Goal: Task Accomplishment & Management: Complete application form

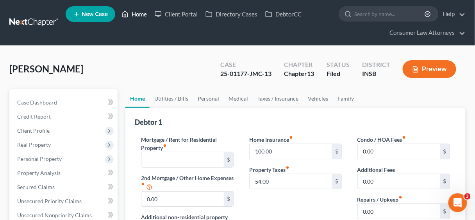
click at [137, 14] on link "Home" at bounding box center [134, 14] width 33 height 14
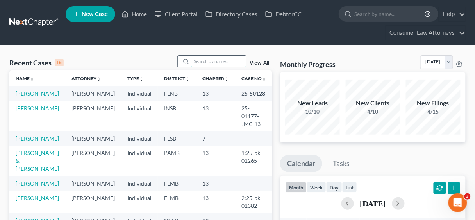
click at [197, 60] on input "search" at bounding box center [219, 61] width 55 height 11
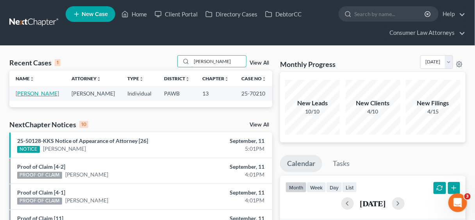
type input "[PERSON_NAME]"
click at [46, 91] on link "[PERSON_NAME]" at bounding box center [37, 93] width 43 height 7
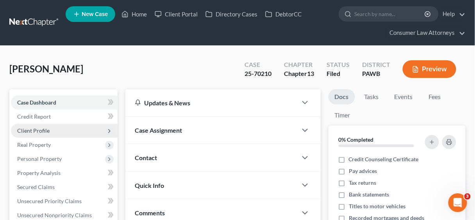
click at [45, 126] on span "Client Profile" at bounding box center [64, 131] width 107 height 14
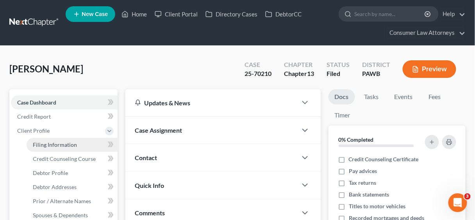
click at [61, 144] on span "Filing Information" at bounding box center [55, 144] width 44 height 7
select select "1"
select select "0"
select select "3"
select select "69"
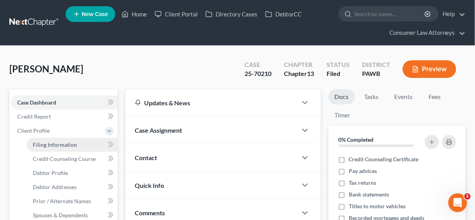
select select "28"
select select "12"
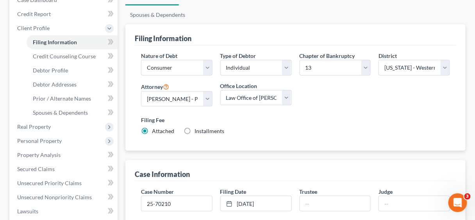
scroll to position [31, 0]
